Goal: Information Seeking & Learning: Learn about a topic

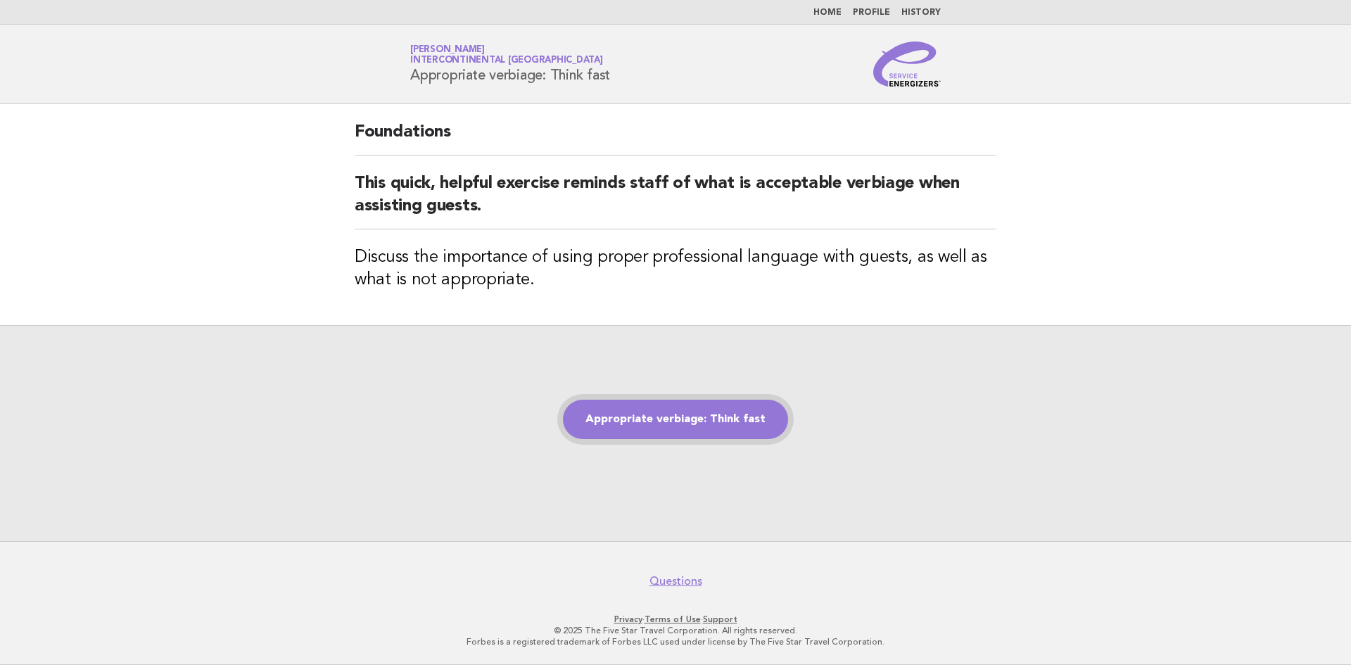
click at [649, 419] on link "Appropriate verbiage: Think fast" at bounding box center [675, 419] width 225 height 39
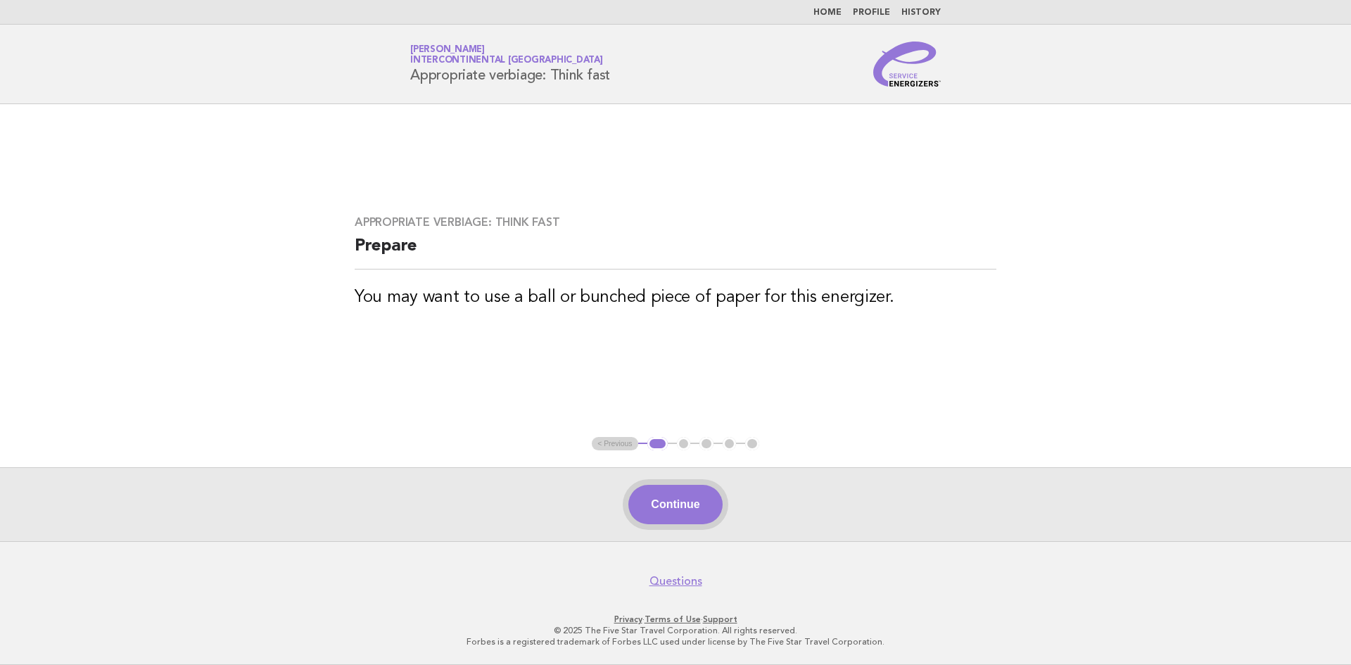
click at [676, 512] on button "Continue" at bounding box center [675, 504] width 94 height 39
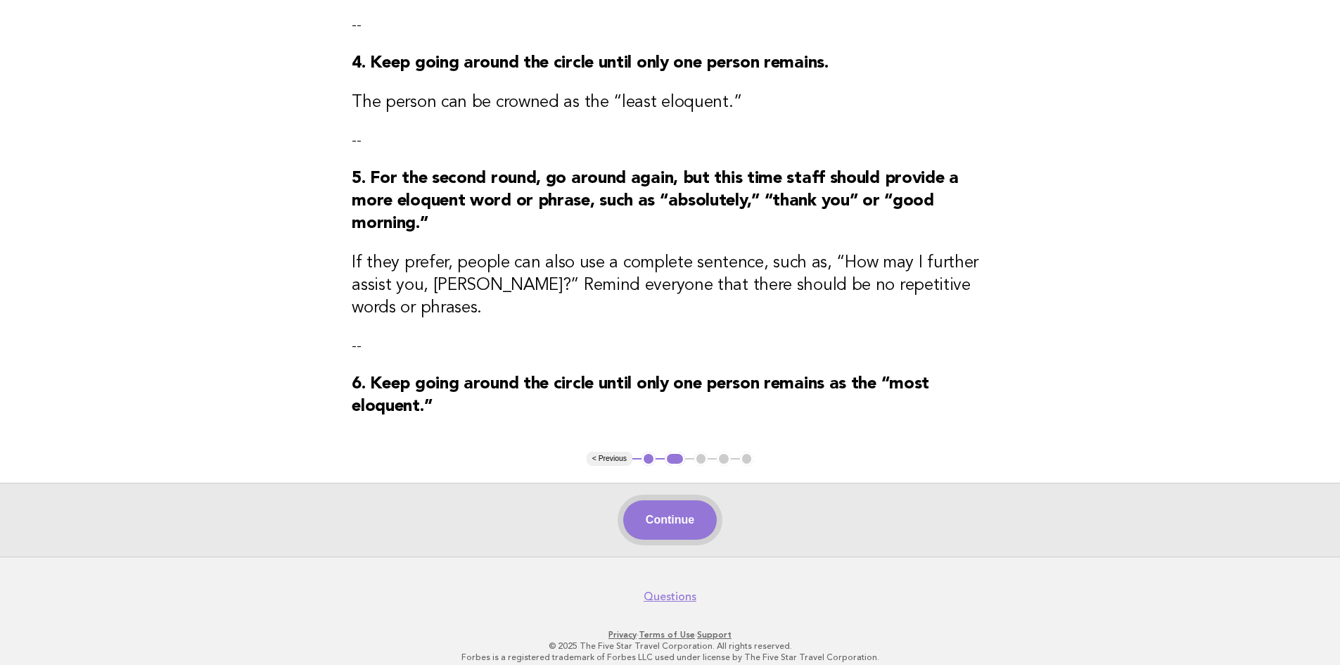
click at [678, 508] on button "Continue" at bounding box center [670, 519] width 94 height 39
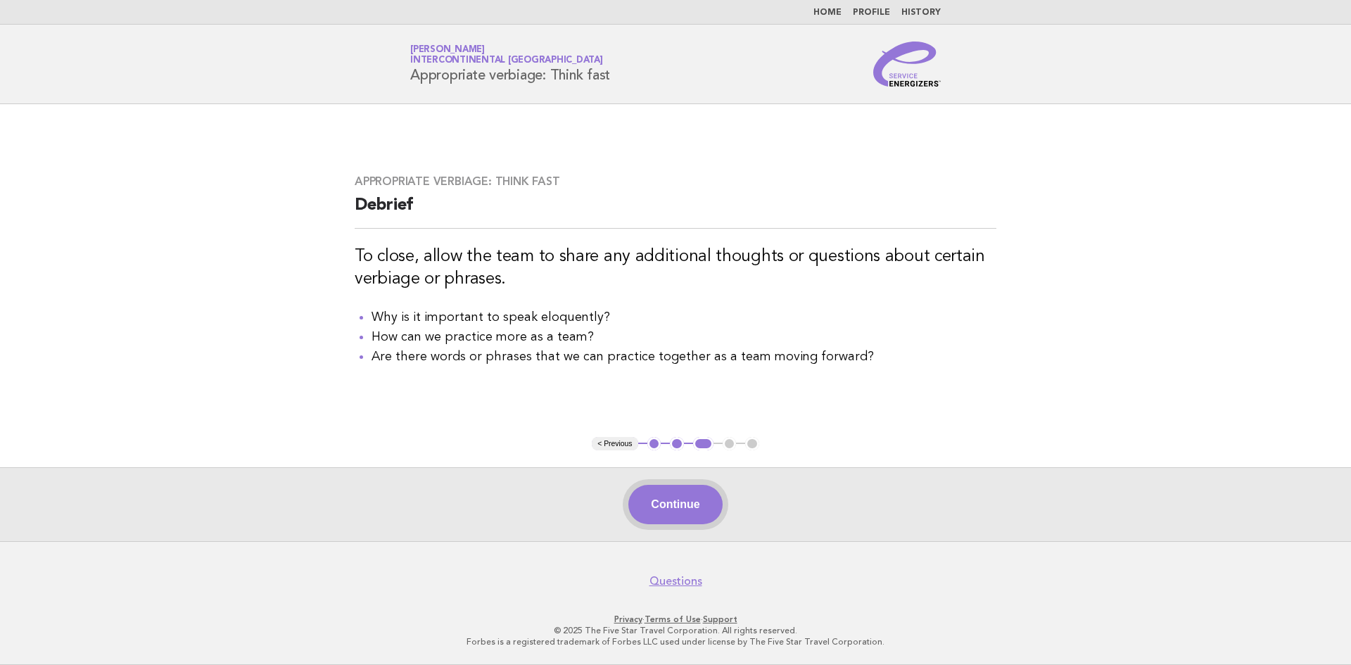
click at [694, 507] on button "Continue" at bounding box center [675, 504] width 94 height 39
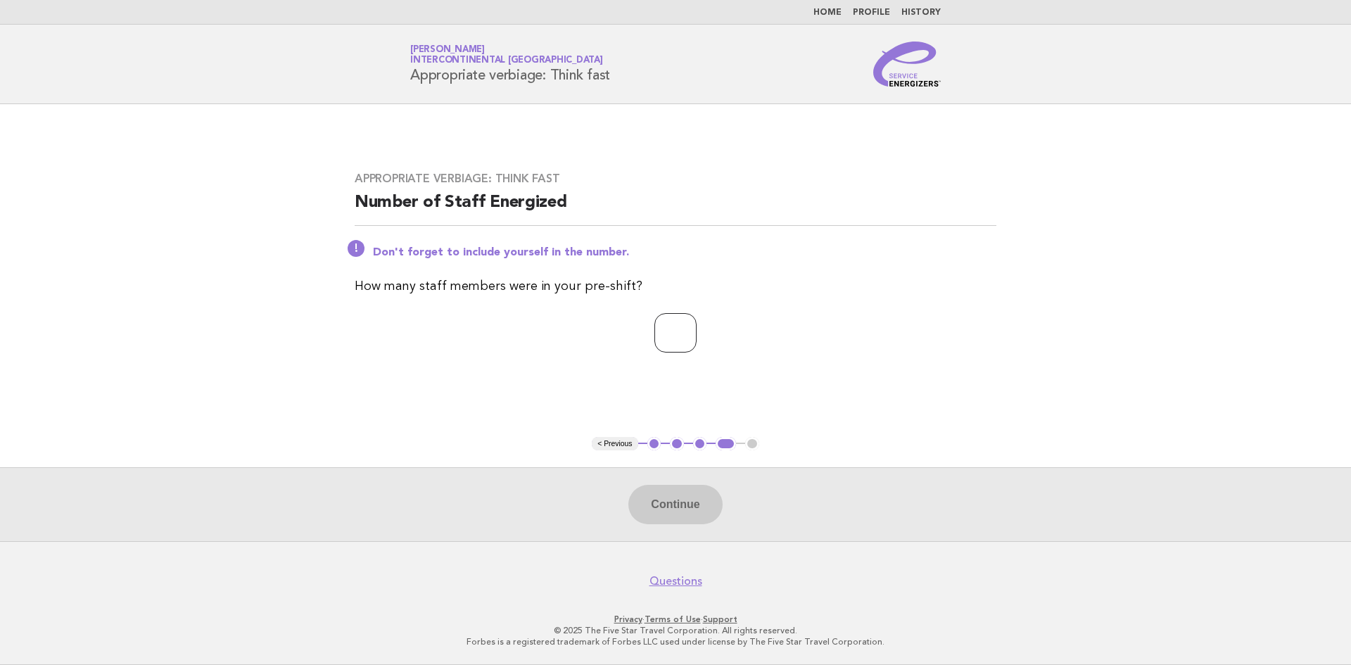
click at [680, 335] on input "number" at bounding box center [675, 332] width 42 height 39
type input "**"
click at [667, 507] on button "Continue" at bounding box center [675, 504] width 94 height 39
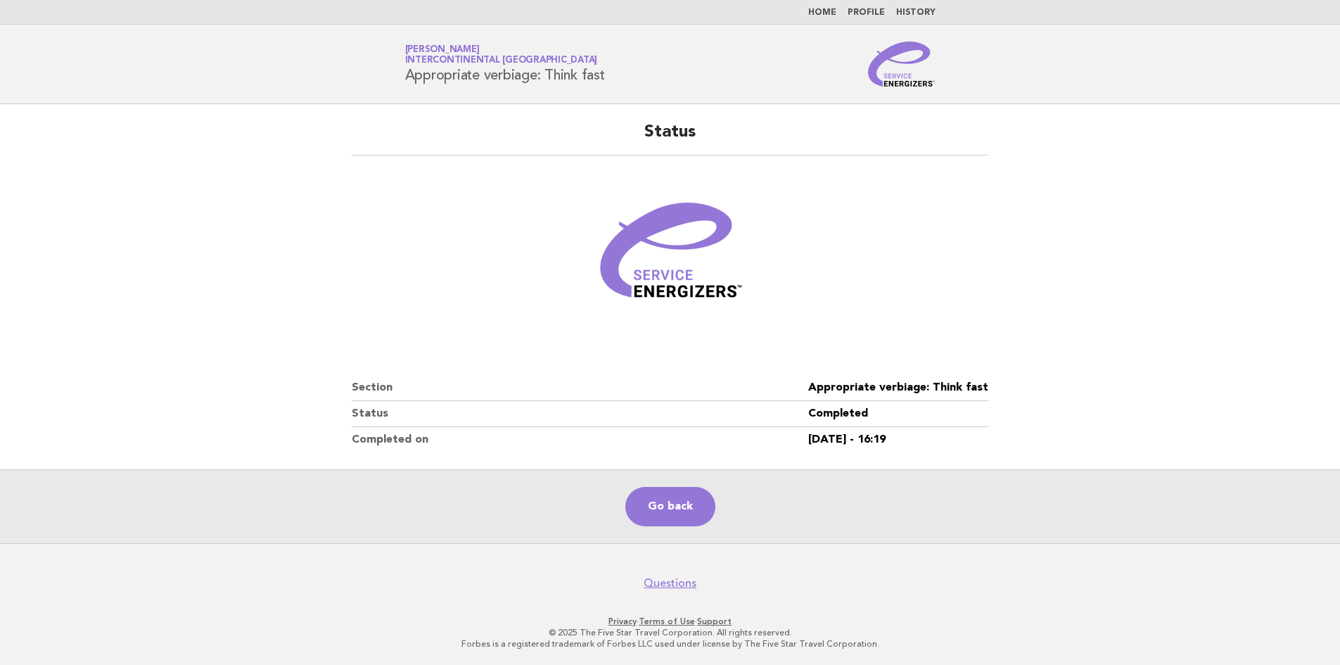
click at [927, 14] on link "History" at bounding box center [915, 12] width 39 height 8
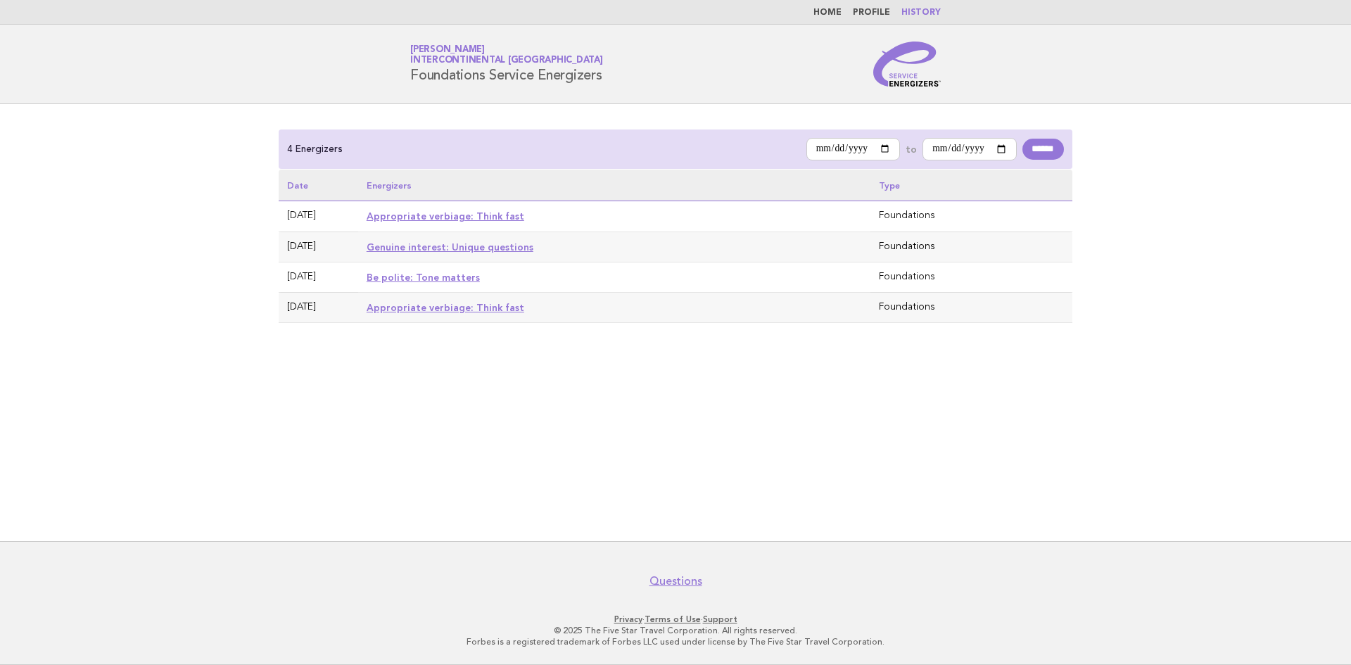
click at [426, 279] on link "Be polite: Tone matters" at bounding box center [423, 277] width 113 height 11
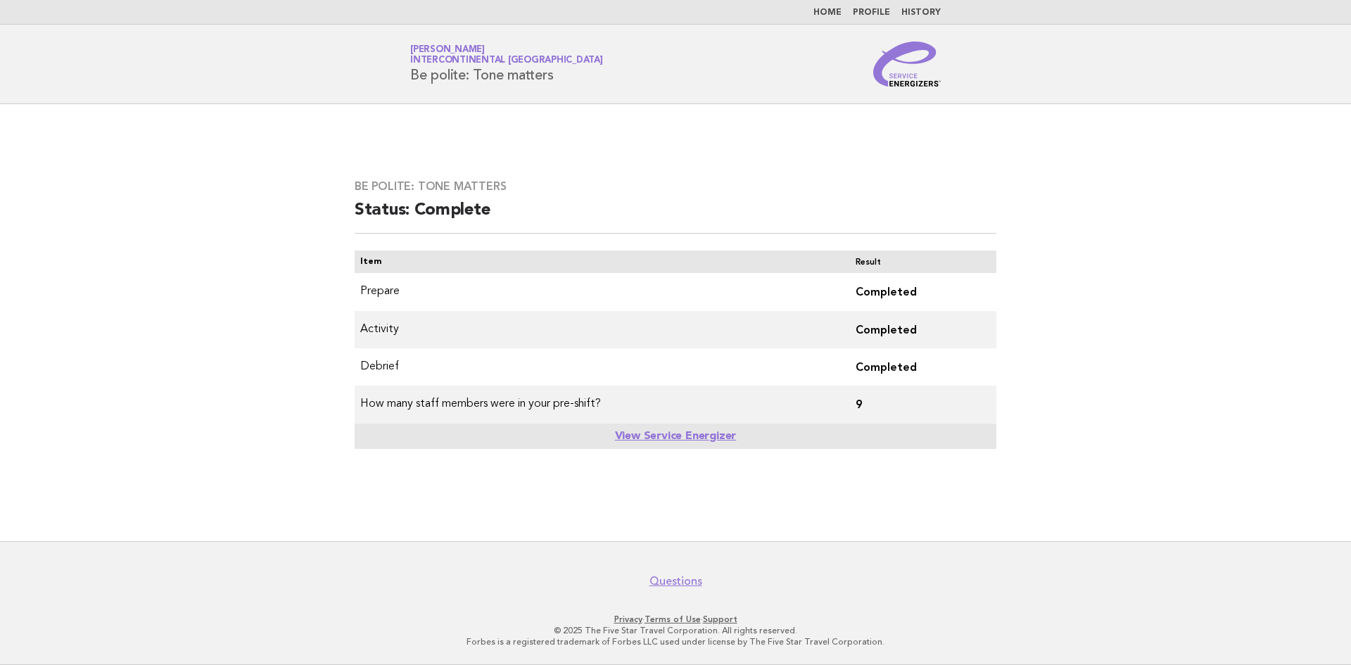
click at [917, 15] on link "History" at bounding box center [920, 12] width 39 height 8
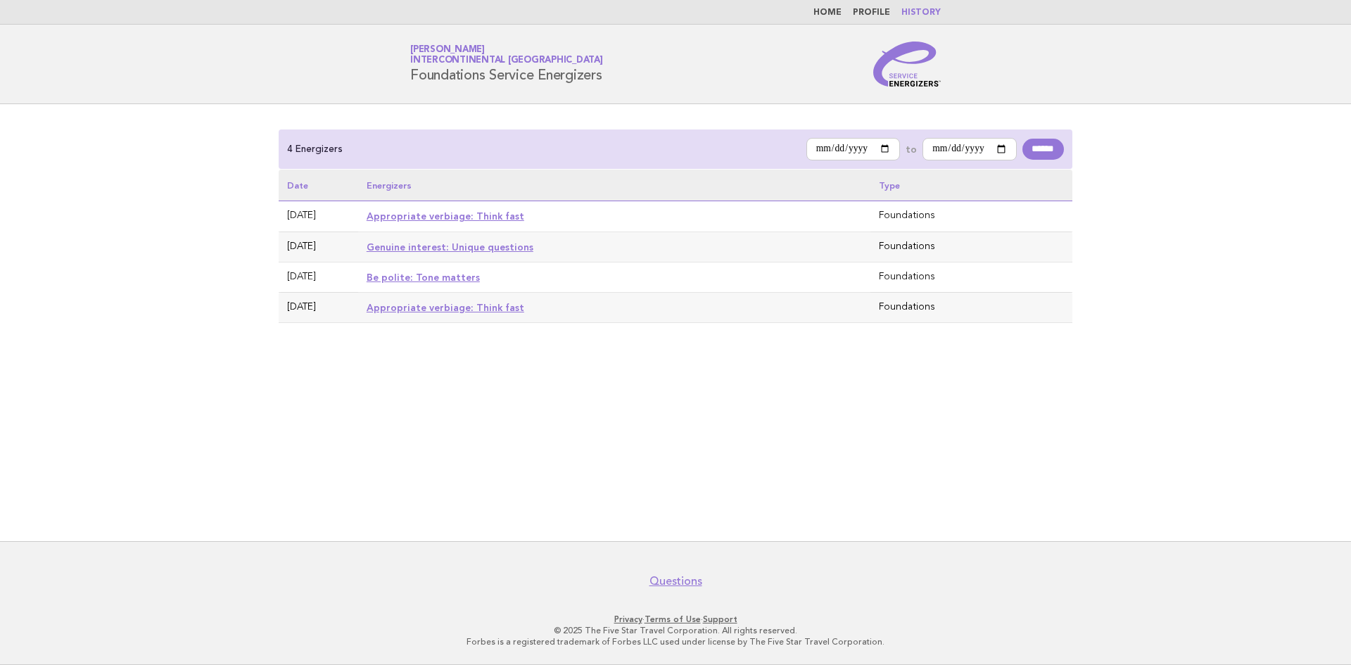
click at [488, 248] on link "Genuine interest: Unique questions" at bounding box center [450, 246] width 167 height 11
